Goal: Task Accomplishment & Management: Complete application form

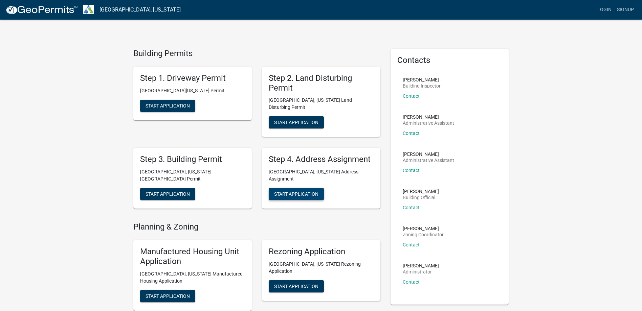
click at [298, 191] on span "Start Application" at bounding box center [296, 193] width 44 height 5
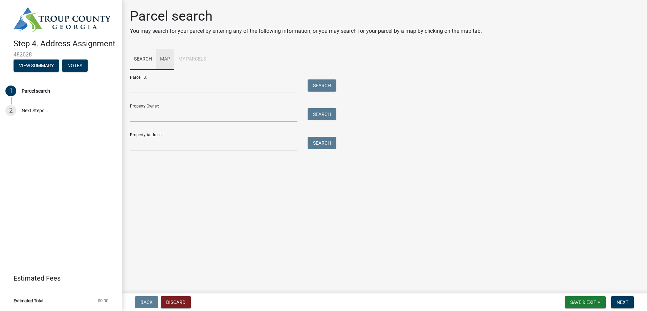
click at [166, 58] on link "Map" at bounding box center [165, 60] width 18 height 22
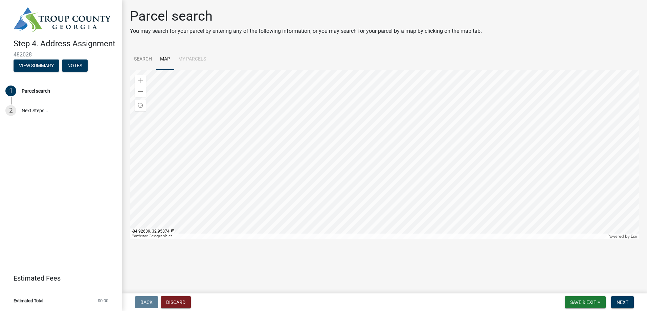
click at [407, 175] on div at bounding box center [384, 154] width 509 height 169
click at [138, 81] on span at bounding box center [140, 80] width 5 height 5
click at [371, 131] on div at bounding box center [384, 154] width 509 height 169
click at [138, 80] on span at bounding box center [140, 80] width 5 height 5
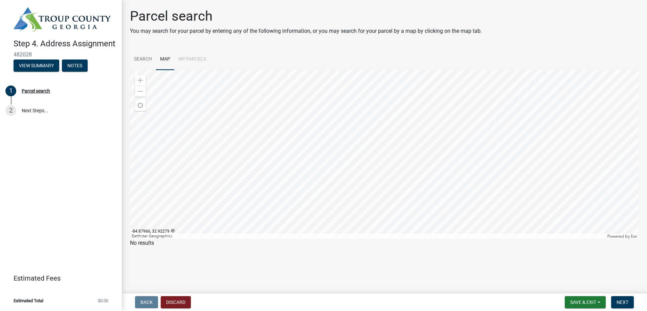
click at [375, 202] on div at bounding box center [384, 154] width 509 height 169
click at [142, 81] on span at bounding box center [140, 80] width 5 height 5
click at [397, 126] on div at bounding box center [384, 154] width 509 height 169
click at [140, 106] on span "Find my location" at bounding box center [140, 105] width 5 height 5
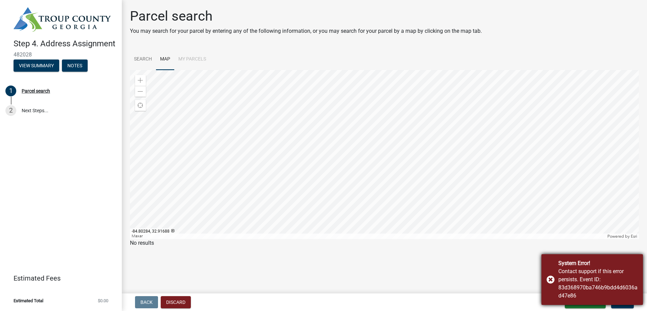
click at [596, 279] on div "Contact support if this error persists. Event ID: 83d368970ba746b9bdd4d6036ad47…" at bounding box center [597, 284] width 79 height 32
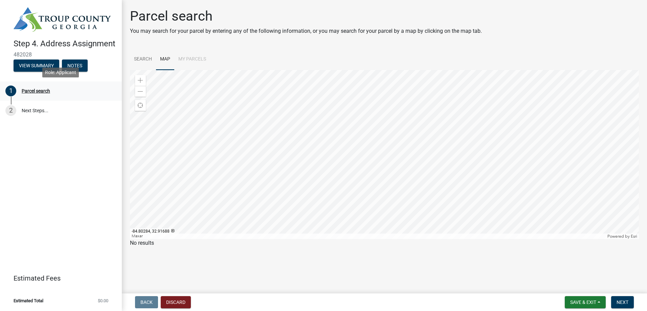
click at [38, 91] on div "Parcel search" at bounding box center [36, 91] width 28 height 5
click at [141, 61] on link "Search" at bounding box center [143, 60] width 26 height 22
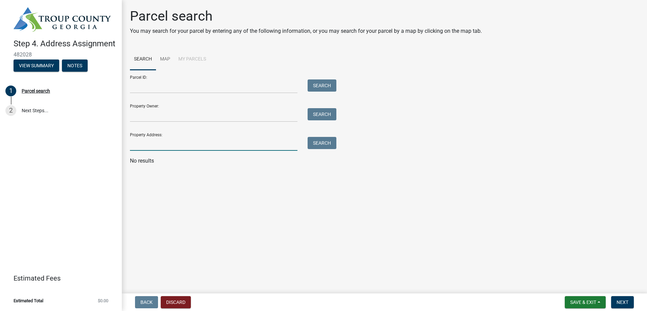
click at [172, 145] on input "Property Address:" at bounding box center [213, 144] width 167 height 14
type input "[STREET_ADDRESS]"
drag, startPoint x: 279, startPoint y: 217, endPoint x: 277, endPoint y: 206, distance: 11.0
click at [279, 216] on main "Parcel search You may search for your parcel by entering any of the following i…" at bounding box center [384, 145] width 525 height 291
click at [322, 141] on button "Search" at bounding box center [322, 143] width 29 height 12
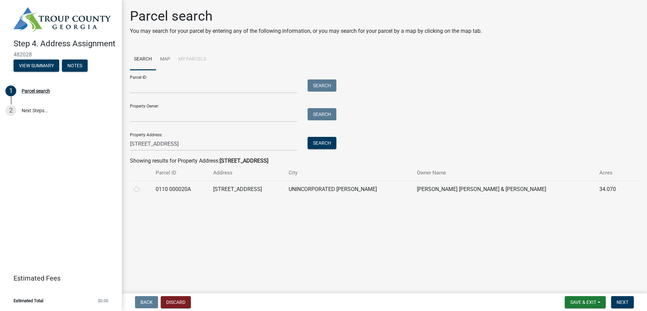
click at [142, 185] on label at bounding box center [142, 185] width 0 height 0
click at [142, 190] on 000020A "radio" at bounding box center [144, 187] width 4 height 4
radio 000020A "true"
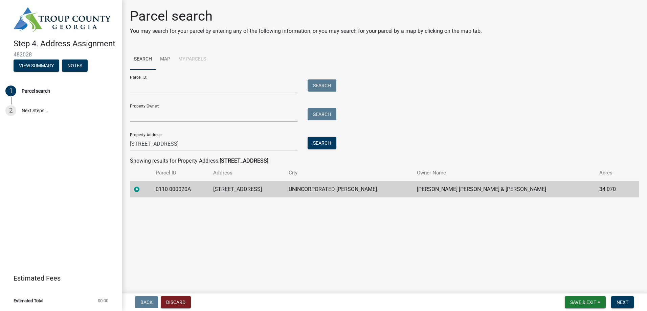
click at [180, 191] on td "0110 000020A" at bounding box center [181, 189] width 58 height 17
click at [253, 189] on td "[STREET_ADDRESS]" at bounding box center [246, 189] width 75 height 17
click at [250, 186] on td "[STREET_ADDRESS]" at bounding box center [246, 189] width 75 height 17
drag, startPoint x: 250, startPoint y: 186, endPoint x: 154, endPoint y: 186, distance: 96.4
click at [154, 186] on td "0110 000020A" at bounding box center [181, 189] width 58 height 17
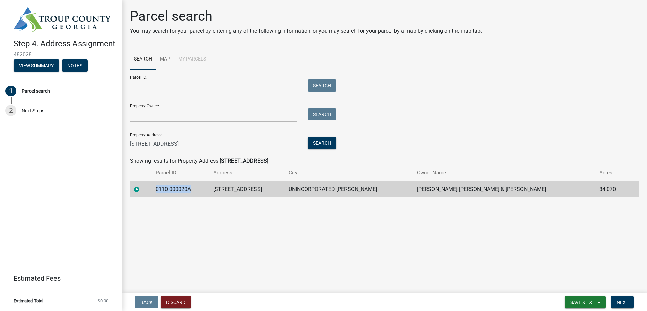
copy td "0110 000020A"
click at [201, 81] on input "Parcel ID:" at bounding box center [213, 86] width 167 height 14
paste input "0110 000020A"
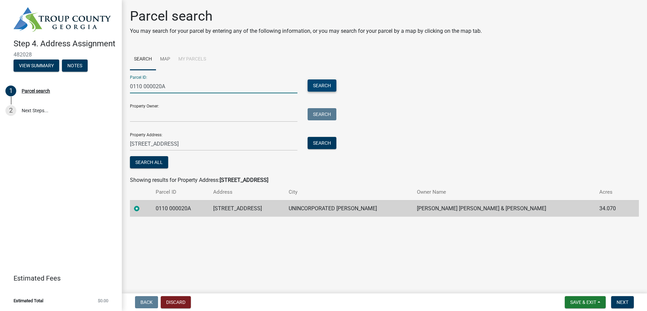
type input "0110 000020A"
click at [323, 88] on button "Search" at bounding box center [322, 85] width 29 height 12
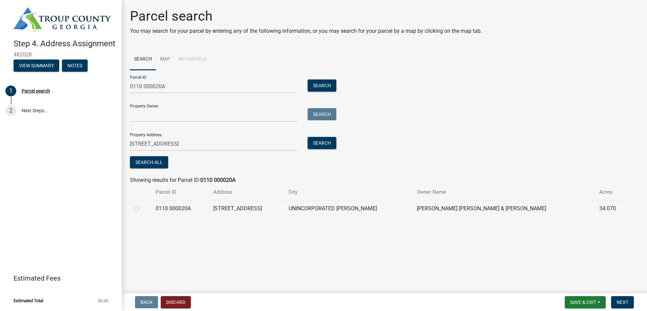
click at [142, 205] on label at bounding box center [142, 205] width 0 height 0
click at [142, 209] on 000020A "radio" at bounding box center [144, 207] width 4 height 4
radio 000020A "true"
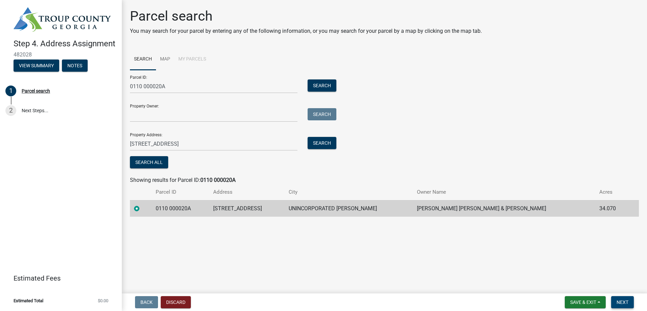
click at [624, 303] on span "Next" at bounding box center [622, 302] width 12 height 5
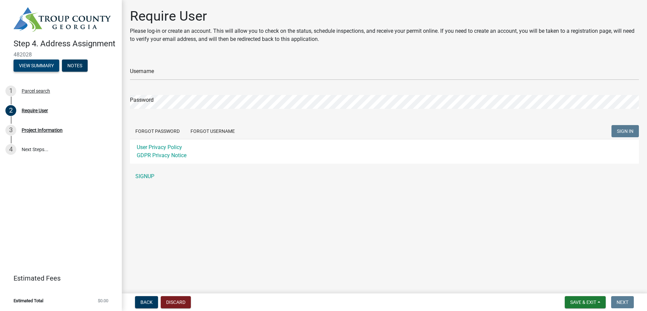
click at [34, 65] on button "View Summary" at bounding box center [37, 66] width 46 height 12
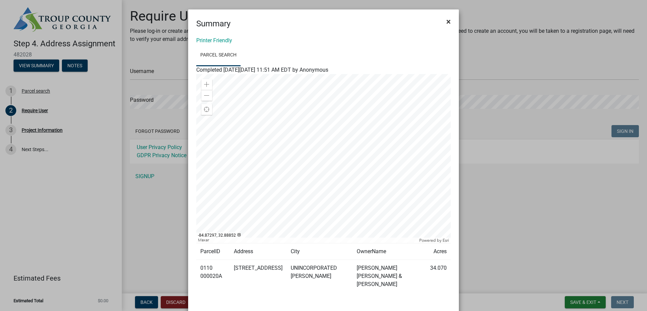
click at [446, 21] on span "×" at bounding box center [448, 21] width 4 height 9
